Goal: Task Accomplishment & Management: Use online tool/utility

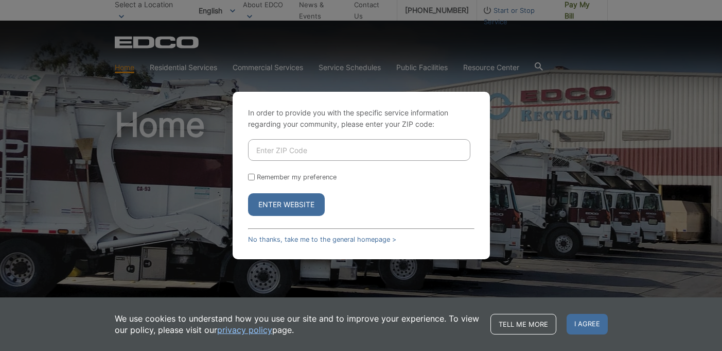
click at [315, 152] on input "Enter ZIP Code" at bounding box center [359, 150] width 222 height 22
type input "92028"
click at [296, 204] on button "Enter Website" at bounding box center [286, 204] width 77 height 23
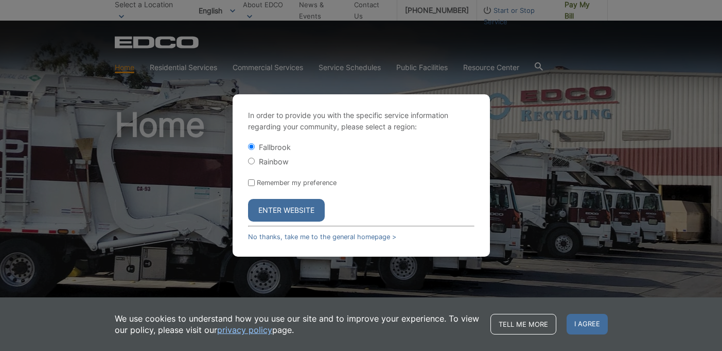
click at [296, 204] on button "Enter Website" at bounding box center [286, 210] width 77 height 23
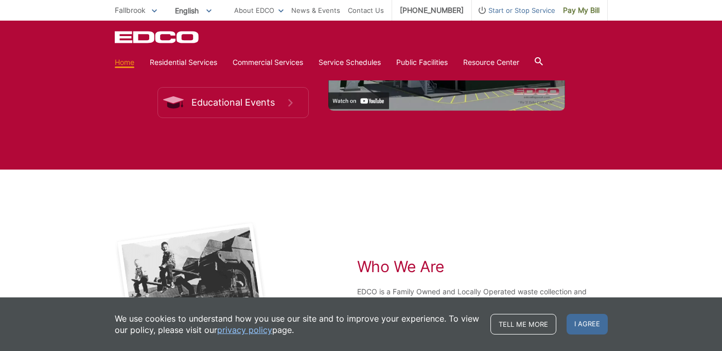
scroll to position [1752, 0]
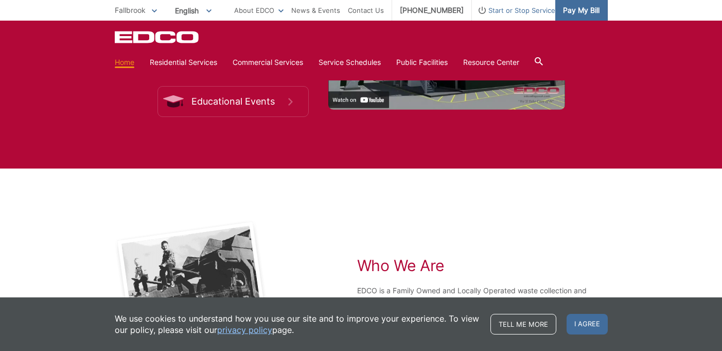
click at [575, 16] on link "Pay My Bill" at bounding box center [581, 10] width 53 height 21
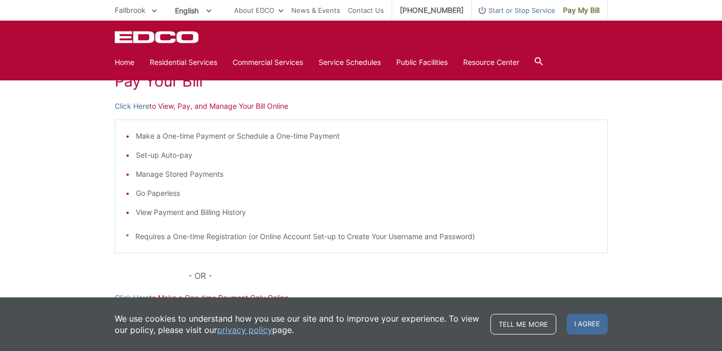
scroll to position [161, 0]
click at [133, 103] on link "Click Here" at bounding box center [132, 104] width 34 height 11
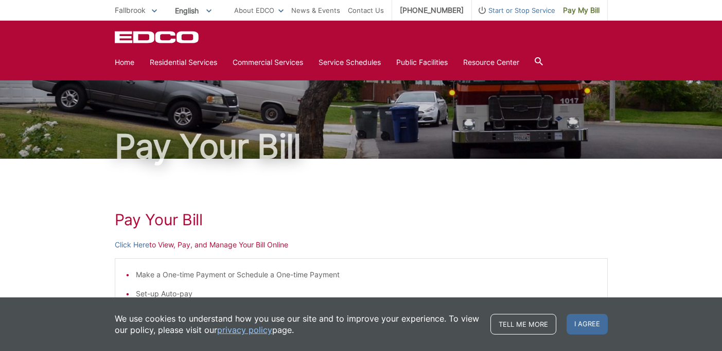
scroll to position [0, 0]
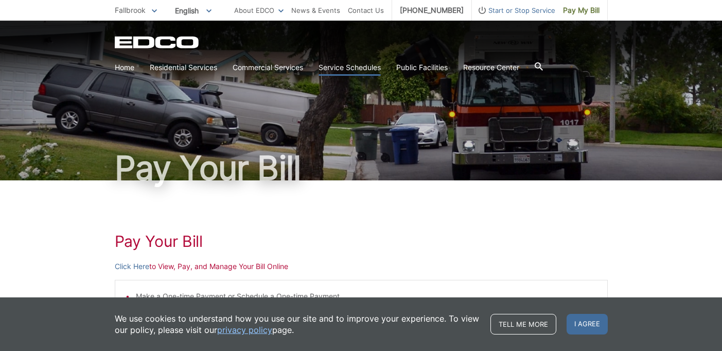
click at [347, 67] on link "Service Schedules" at bounding box center [350, 67] width 62 height 11
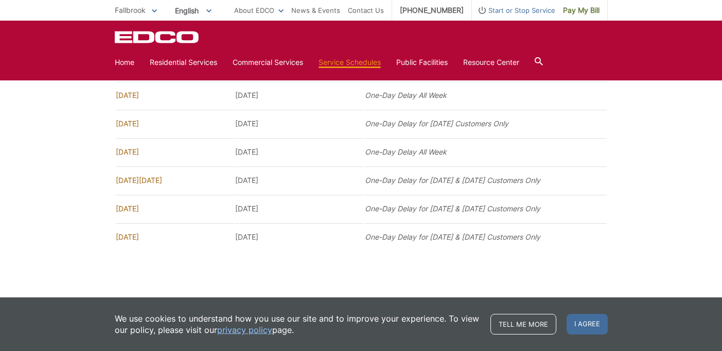
scroll to position [777, 0]
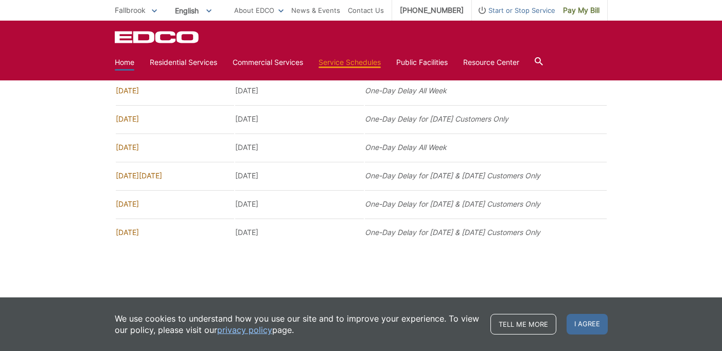
click at [121, 65] on link "Home" at bounding box center [125, 62] width 20 height 11
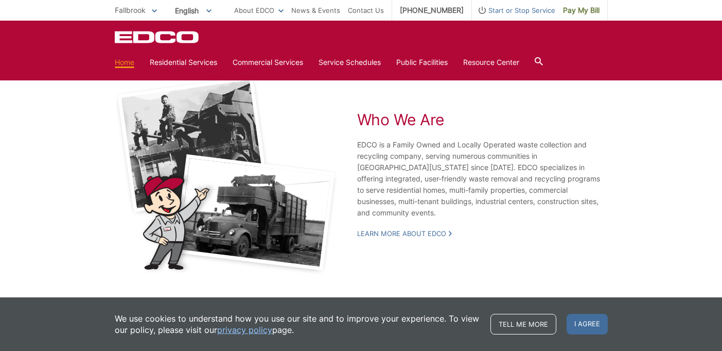
scroll to position [1926, 0]
